Goal: Check status: Check status

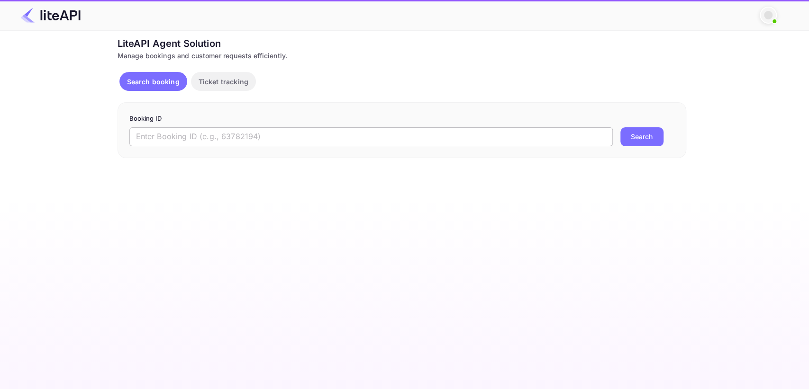
drag, startPoint x: 0, startPoint y: 0, endPoint x: 217, endPoint y: 134, distance: 254.7
click at [217, 134] on input "text" at bounding box center [370, 136] width 483 height 19
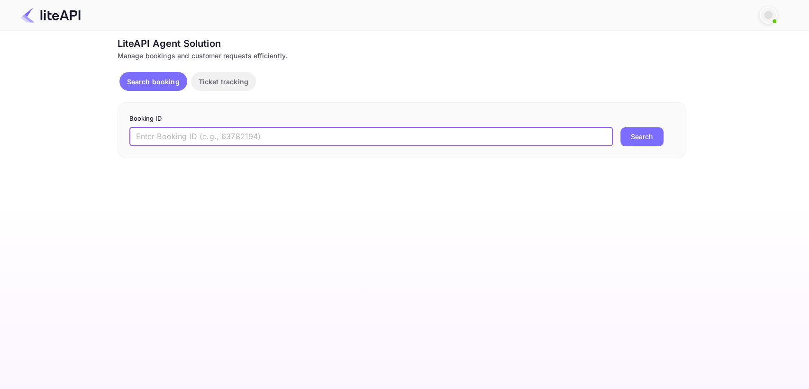
paste input "8968997"
type input "8968997"
click at [640, 138] on button "Search" at bounding box center [641, 136] width 43 height 19
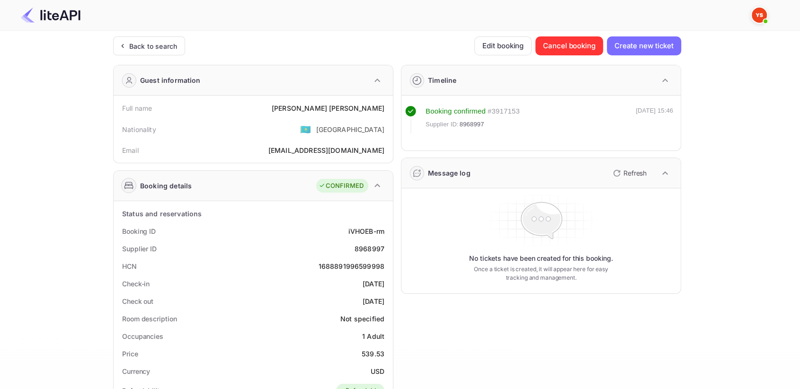
click at [376, 245] on div "8968997" at bounding box center [370, 249] width 30 height 10
copy div "8968997"
drag, startPoint x: 335, startPoint y: 109, endPoint x: 391, endPoint y: 108, distance: 55.9
click at [391, 108] on div "Full name [PERSON_NAME] Nationality 🇰🇿 [DEMOGRAPHIC_DATA] Email [EMAIL_ADDRESS]…" at bounding box center [253, 129] width 279 height 67
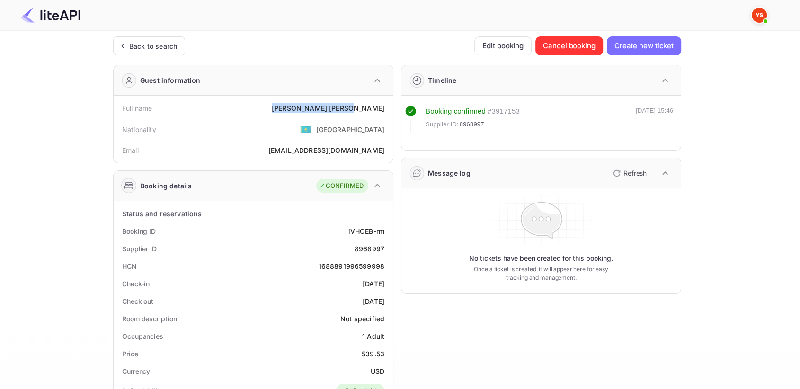
copy div "[PERSON_NAME]"
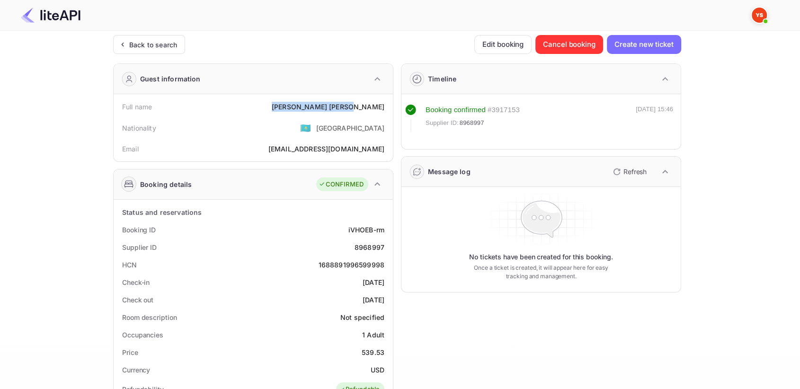
scroll to position [105, 0]
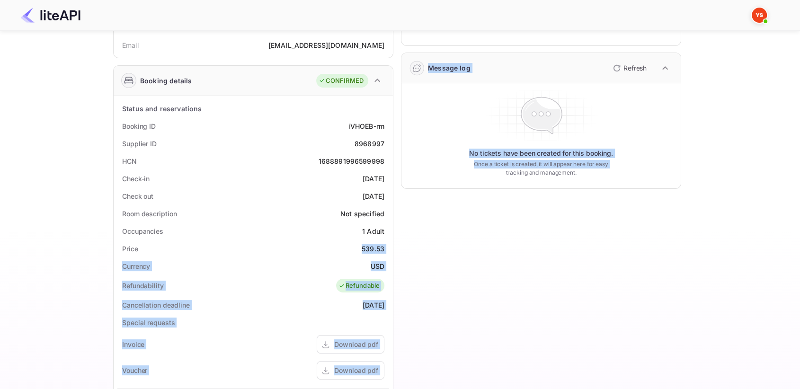
drag, startPoint x: 360, startPoint y: 251, endPoint x: 394, endPoint y: 251, distance: 33.2
click at [394, 251] on div "Guest information Full name [PERSON_NAME] Nationality 🇰🇿 [DEMOGRAPHIC_DATA] Ema…" at bounding box center [394, 262] width 576 height 620
click at [406, 255] on div "Timeline Booking confirmed # 3917153 Supplier ID: 8968997 [DATE] 15:46 Message …" at bounding box center [538, 262] width 288 height 620
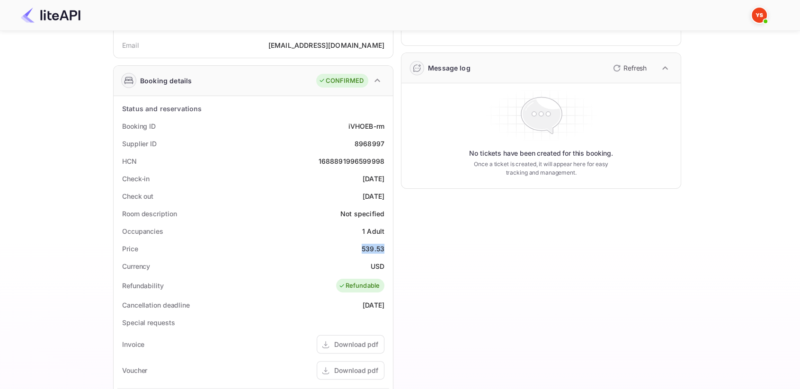
drag, startPoint x: 361, startPoint y: 250, endPoint x: 392, endPoint y: 249, distance: 31.3
click at [392, 249] on div "Status and reservations Booking ID iVHOEB-rm Supplier ID 8968997 HCN 1688891996…" at bounding box center [253, 330] width 279 height 469
copy div "539.53"
